Goal: Find specific page/section: Find specific page/section

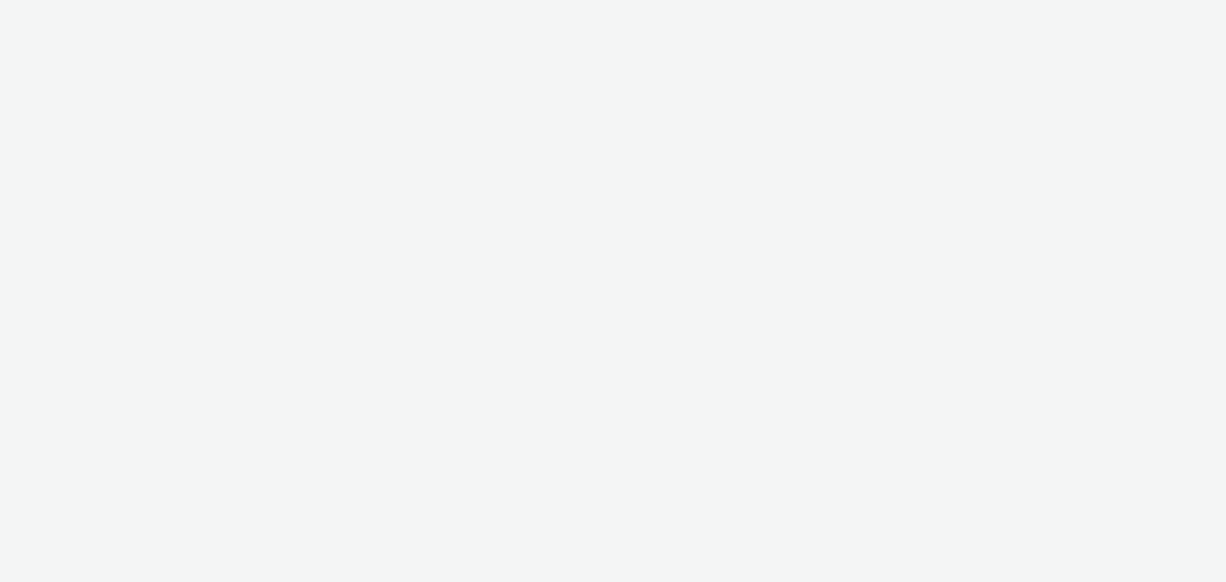
select select "e96a8942-ef45-4d7c-a93b-55963bebecaf"
select select "fd7d363f-a0e4-45df-a74d-78109a9b43a5"
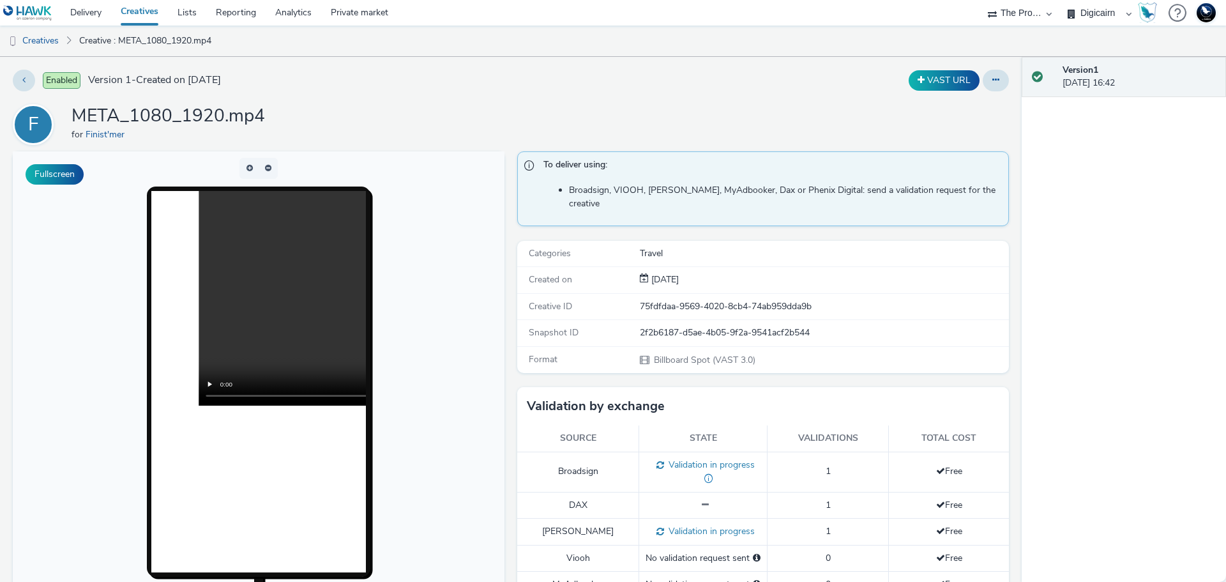
click at [152, 19] on link "Creatives" at bounding box center [139, 13] width 57 height 26
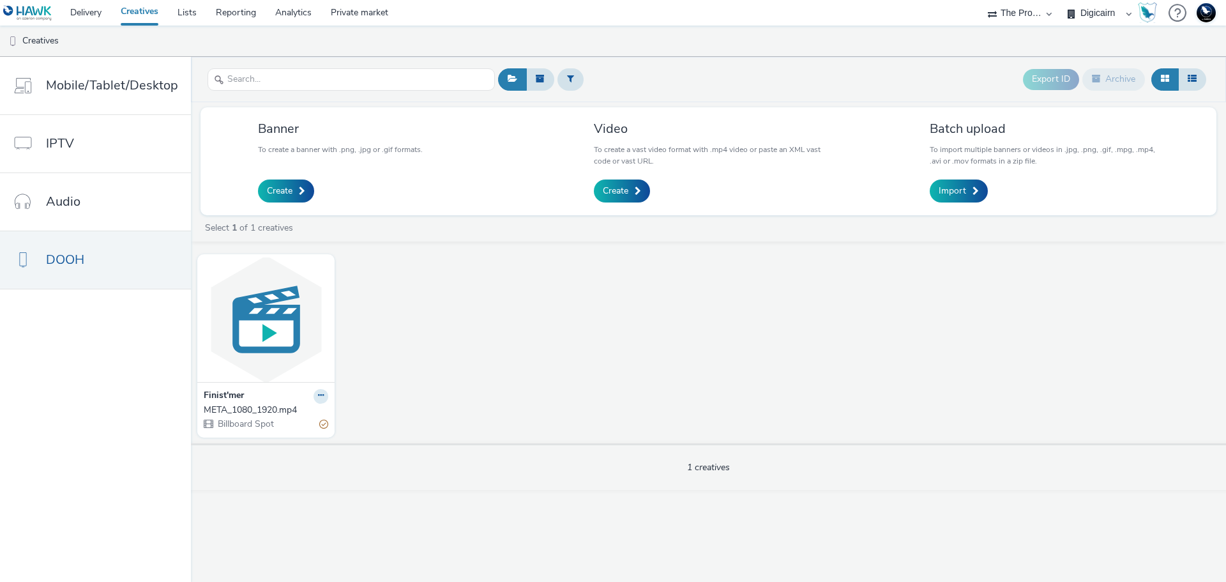
click at [1026, 19] on select "75 Media A8 Media Group ABI Media Abovo Ace & [PERSON_NAME] Ad-on Media Nordic …" at bounding box center [1019, 13] width 77 height 26
click at [301, 356] on img at bounding box center [265, 319] width 131 height 124
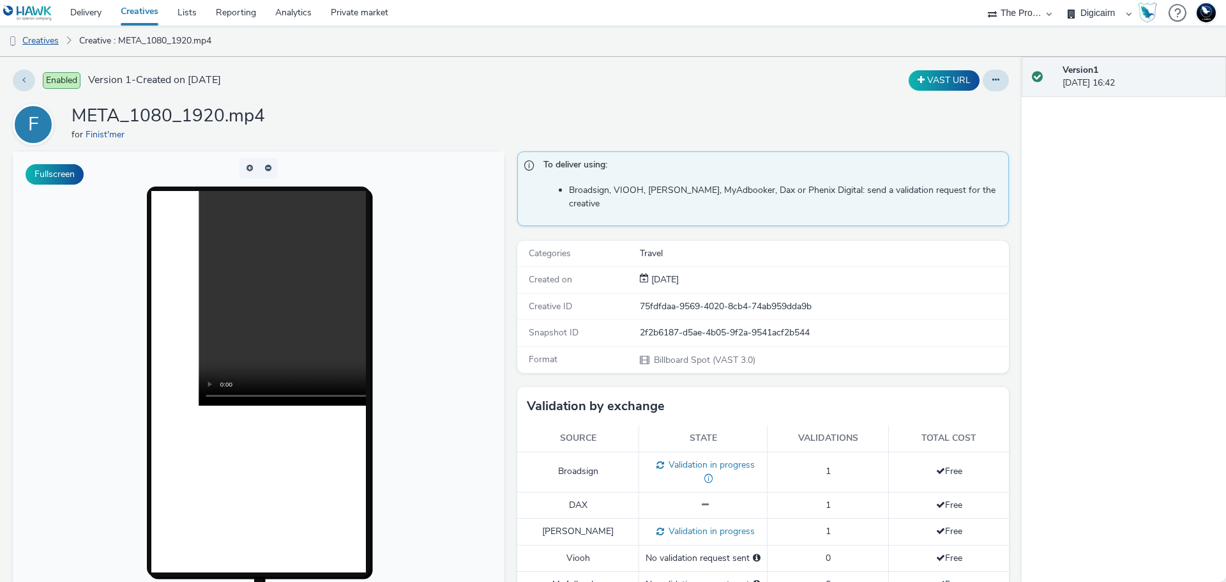
click at [45, 40] on link "Creatives" at bounding box center [32, 41] width 65 height 31
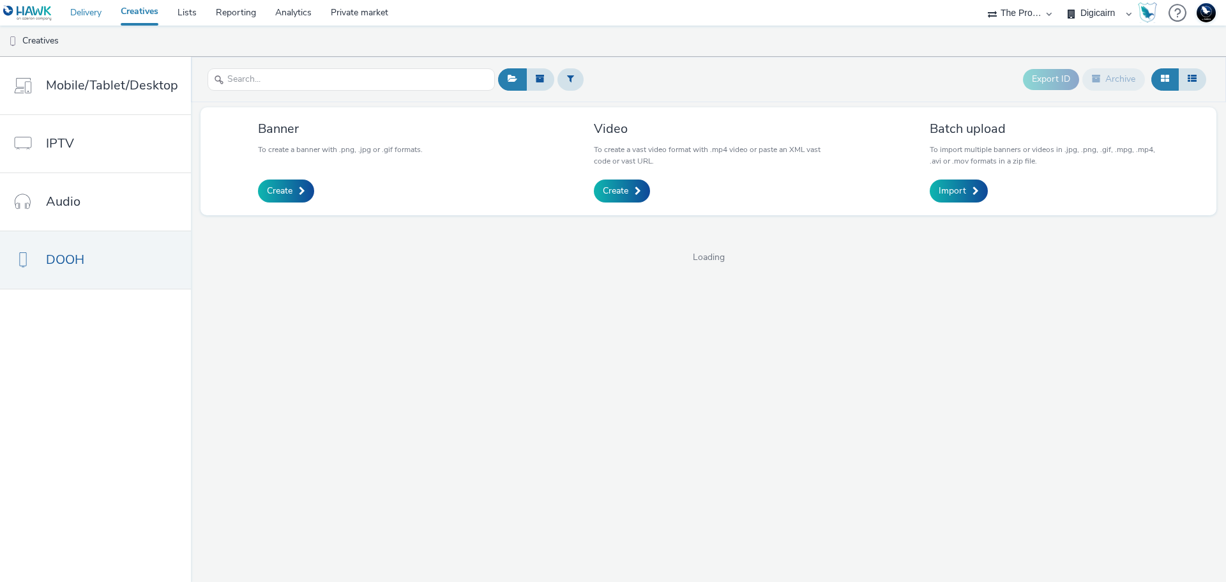
click at [94, 18] on link "Delivery" at bounding box center [86, 13] width 50 height 26
